Goal: Transaction & Acquisition: Book appointment/travel/reservation

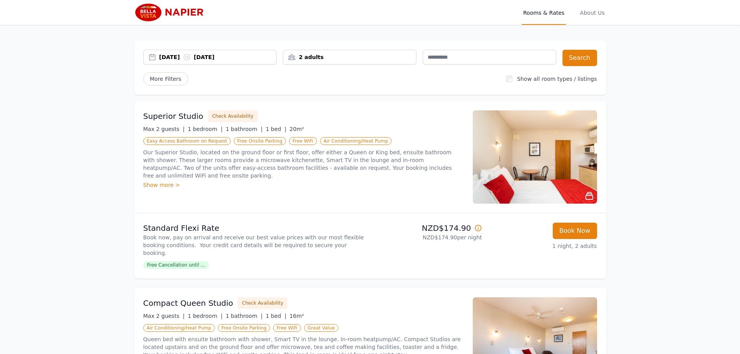
click at [165, 55] on div "[DATE] [DATE]" at bounding box center [217, 57] width 117 height 8
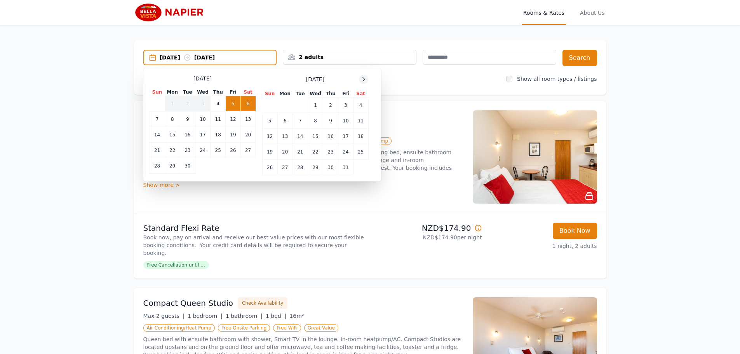
click at [361, 78] on icon at bounding box center [364, 79] width 6 height 6
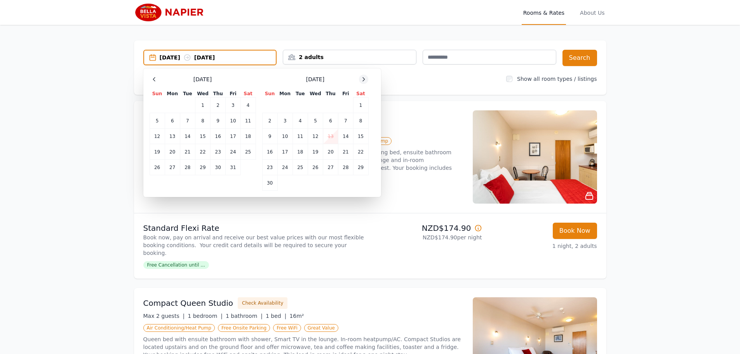
click at [361, 78] on icon at bounding box center [364, 79] width 6 height 6
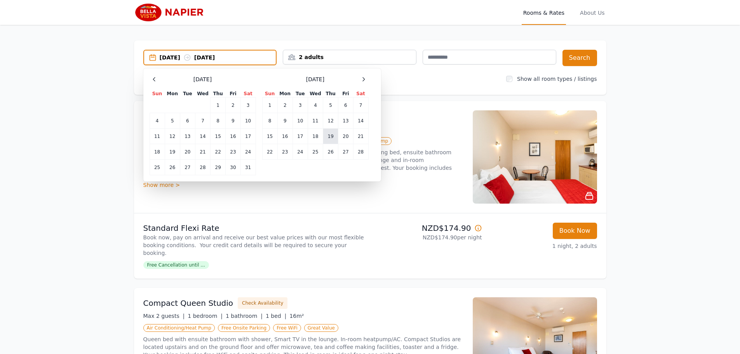
click at [334, 136] on td "19" at bounding box center [330, 137] width 15 height 16
click at [263, 157] on td "22" at bounding box center [269, 152] width 15 height 16
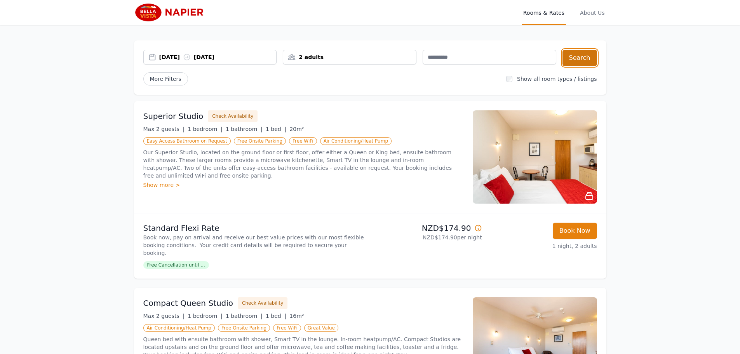
click at [585, 51] on button "Search" at bounding box center [580, 58] width 35 height 16
